Goal: Task Accomplishment & Management: Use online tool/utility

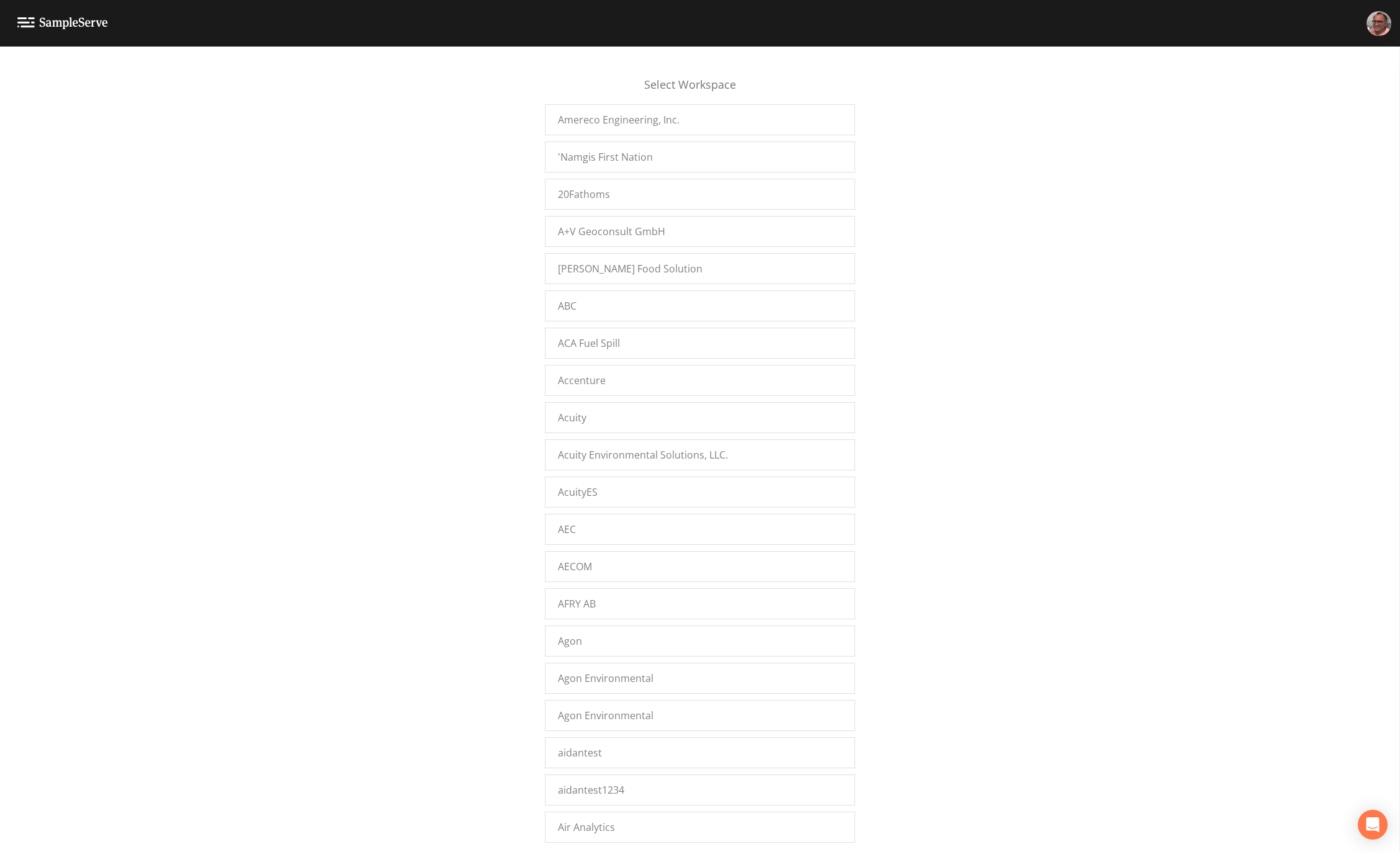
click at [460, 389] on div "Select Workspace Amereco Engineering, Inc. 'Namgis First Nation 20Fathoms A+V G…" at bounding box center [700, 452] width 1400 height 790
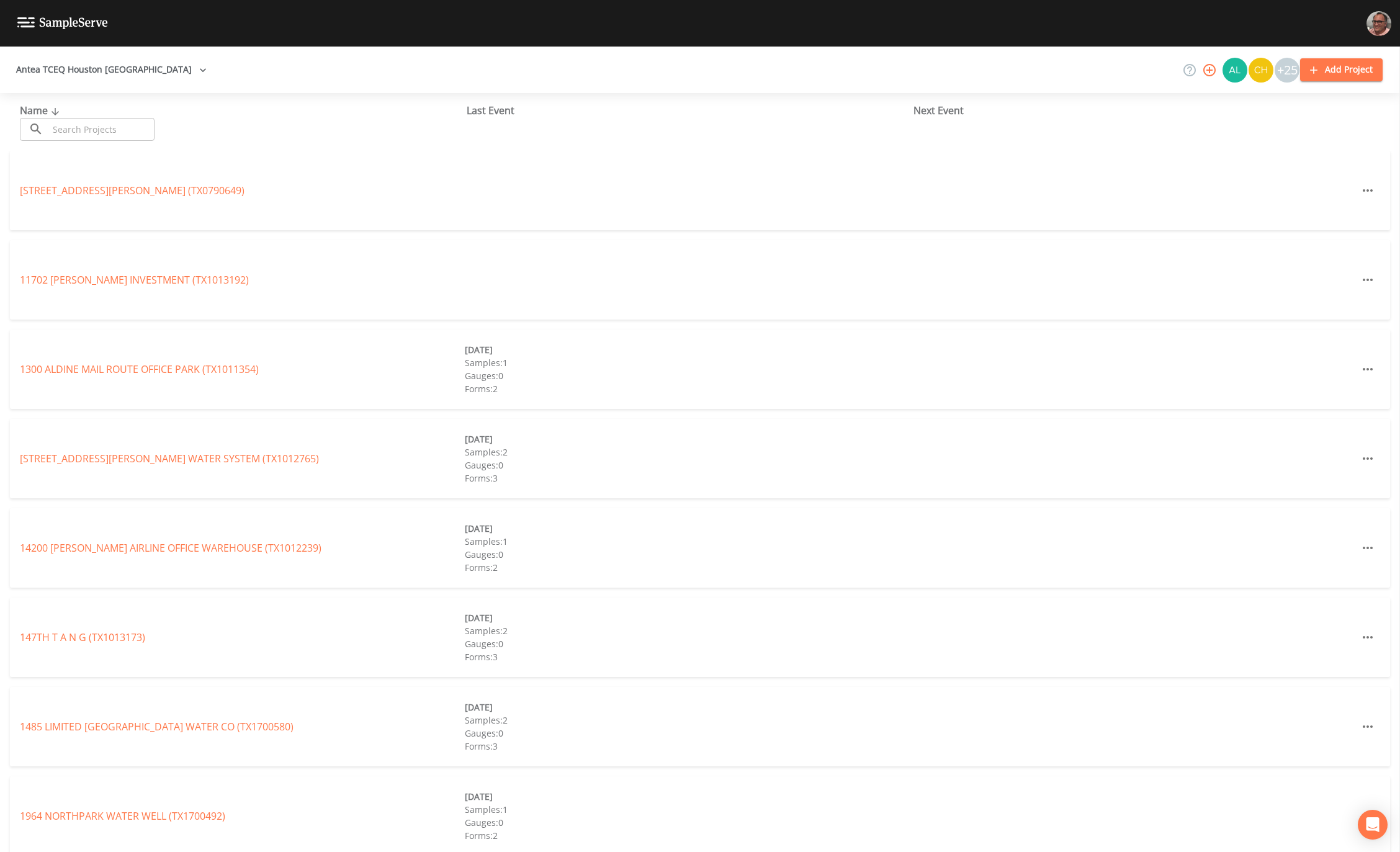
click at [95, 128] on input "text" at bounding box center [102, 130] width 106 height 23
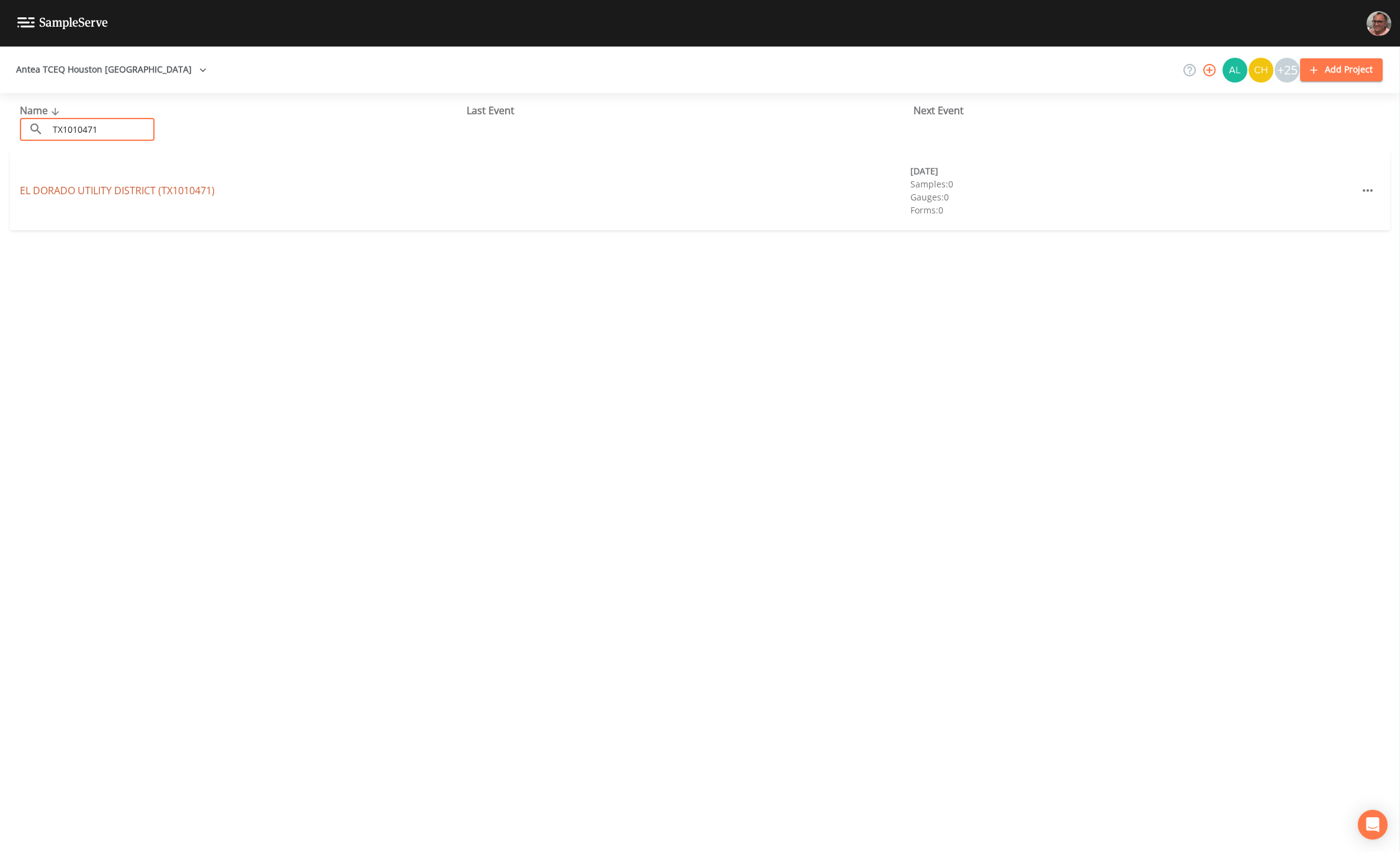
type input "TX1010471"
click at [64, 191] on link "[GEOGRAPHIC_DATA] (TX1010471)" at bounding box center [117, 190] width 195 height 13
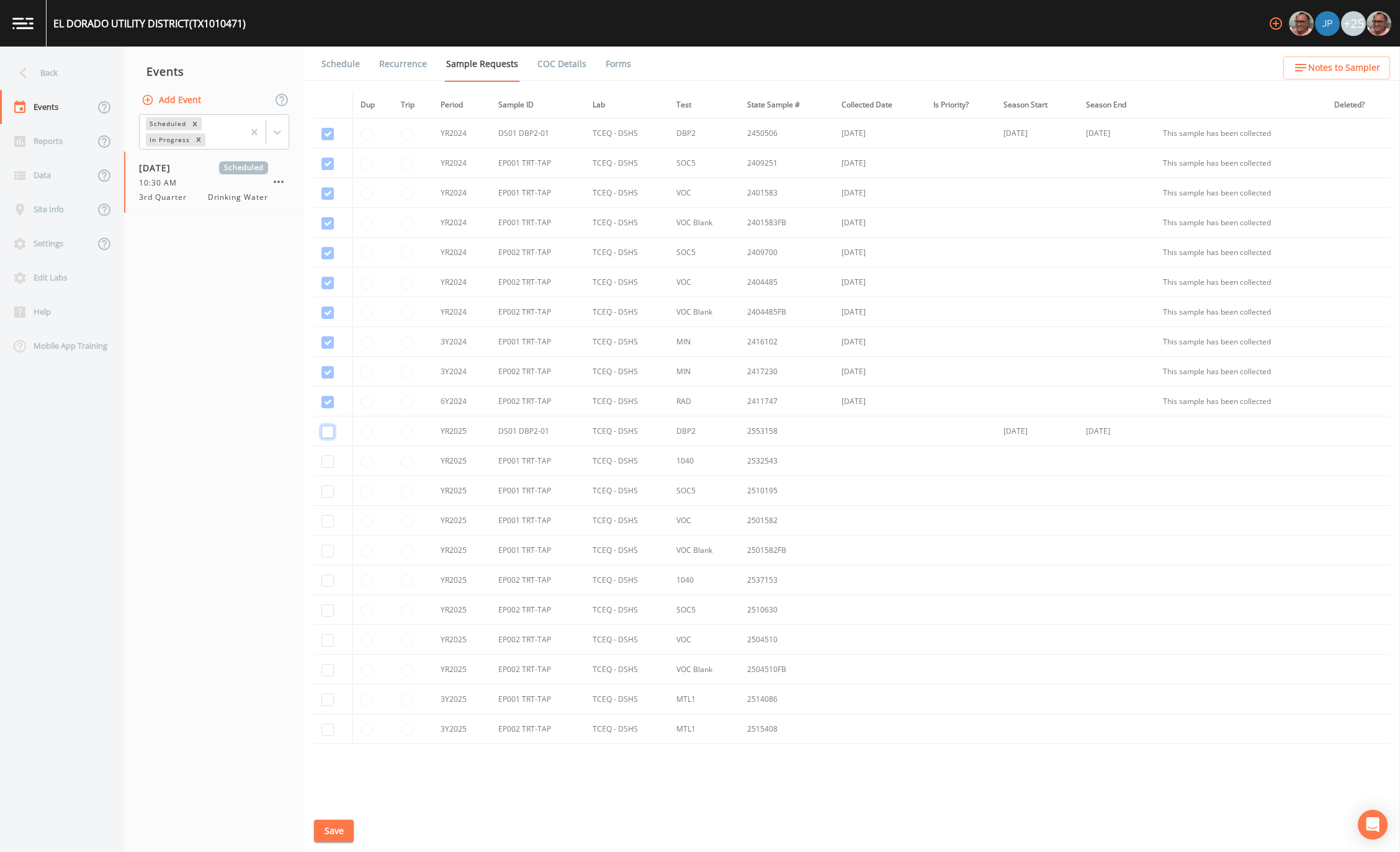
click at [325, 433] on input "checkbox" at bounding box center [328, 432] width 12 height 12
checkbox input "true"
click at [337, 827] on button "Save" at bounding box center [334, 831] width 40 height 23
click at [331, 826] on button "Save" at bounding box center [334, 831] width 40 height 23
